Goal: Task Accomplishment & Management: Manage account settings

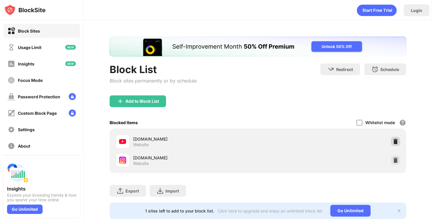
click at [398, 139] on img at bounding box center [396, 142] width 6 height 6
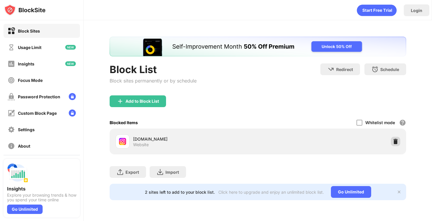
click at [398, 141] on img at bounding box center [396, 142] width 6 height 6
